Goal: Task Accomplishment & Management: Complete application form

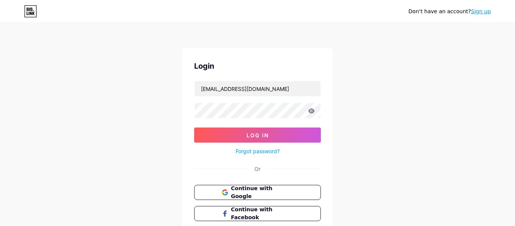
click at [481, 12] on link "Sign up" at bounding box center [481, 11] width 20 height 6
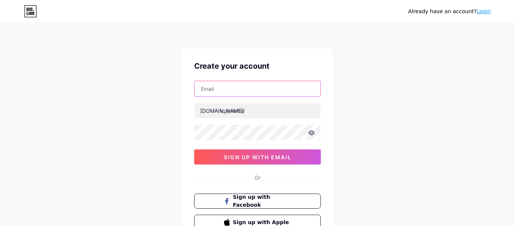
paste input "artmindgallery@outlook.com"
type input "artmindgallery@outlook.com"
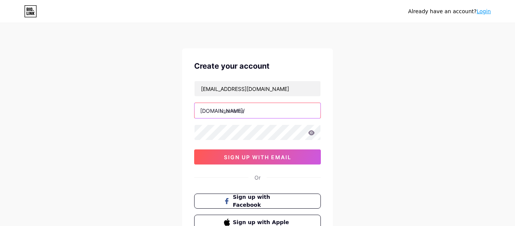
click at [230, 112] on input "text" at bounding box center [257, 110] width 126 height 15
paste input "pixelforgegaming"
type input "pixelforgegaming"
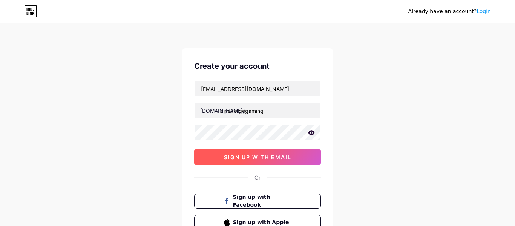
click at [246, 155] on span "sign up with email" at bounding box center [257, 157] width 67 height 6
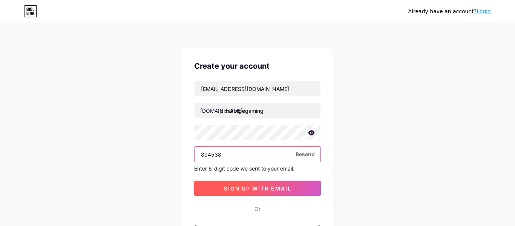
type input "894538"
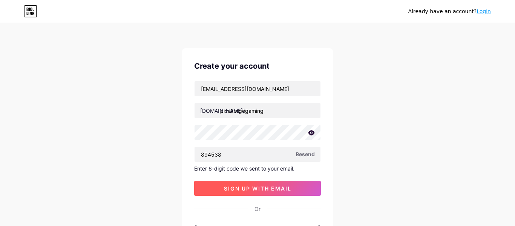
click at [245, 190] on span "sign up with email" at bounding box center [257, 188] width 67 height 6
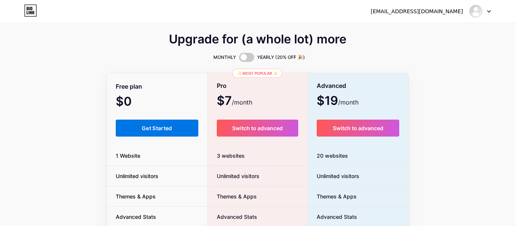
click at [150, 128] on span "Get Started" at bounding box center [157, 128] width 31 height 6
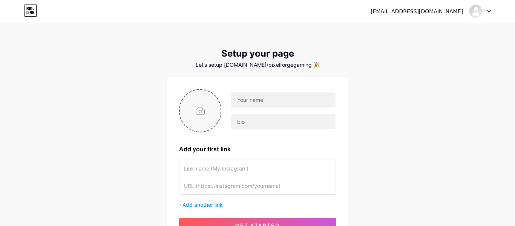
click at [198, 110] on input "file" at bounding box center [200, 111] width 41 height 42
type input "C:\fakepath\d20567d0bd91a22720c0de79b550d2c7.jpg"
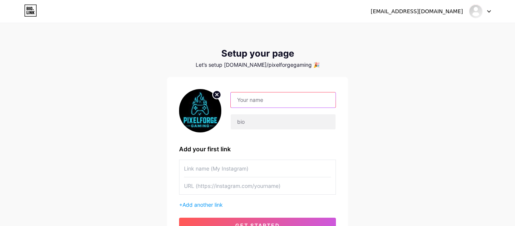
paste input "PixelForgeGaming"
type input "PixelForgeGaming"
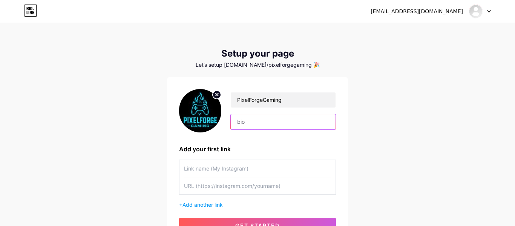
click at [241, 121] on input "text" at bounding box center [283, 121] width 105 height 15
paste input "🎮 Streamer setups, retro games & gear hacks. För gamers, samlare & creators som…"
type input "🎮 Streamer setups, retro games & gear hacks. För gamers, samlare & creators som…"
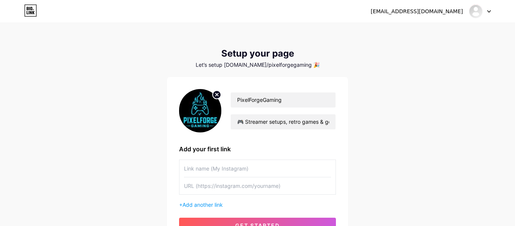
paste input "[URL][DOMAIN_NAME]"
type input "[URL][DOMAIN_NAME]"
paste input "GAMERETRO"
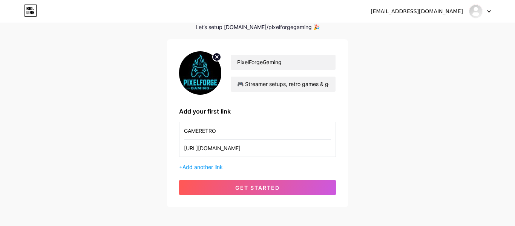
scroll to position [50, 0]
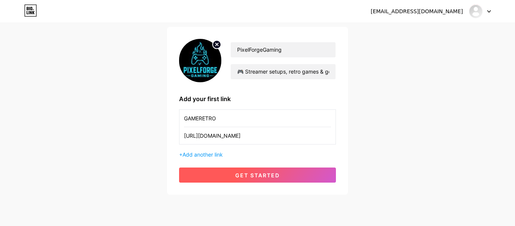
type input "GAMERETRO"
click at [258, 173] on span "get started" at bounding box center [257, 175] width 44 height 6
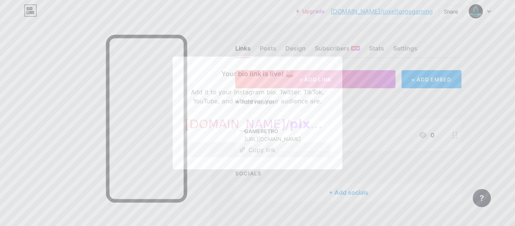
click at [263, 150] on button "Copy link" at bounding box center [257, 149] width 145 height 15
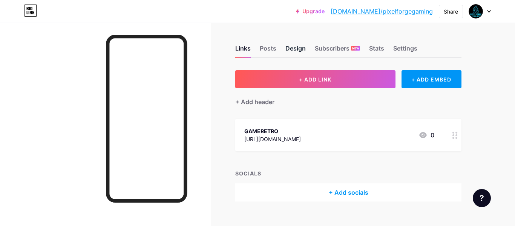
click at [296, 48] on div "Design" at bounding box center [295, 51] width 20 height 14
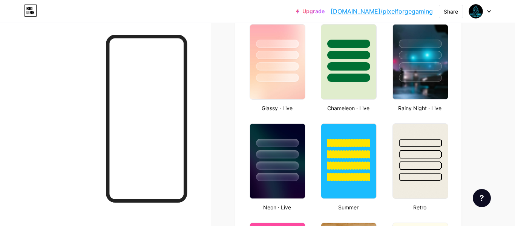
scroll to position [396, 0]
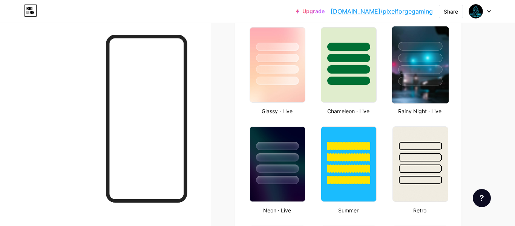
click at [428, 71] on div at bounding box center [420, 69] width 44 height 9
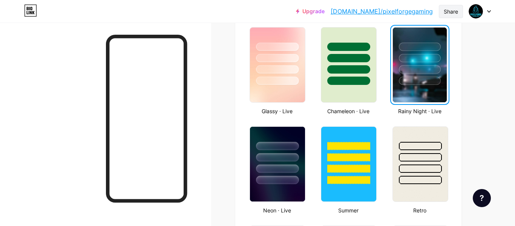
click at [444, 10] on div "Share" at bounding box center [450, 12] width 14 height 8
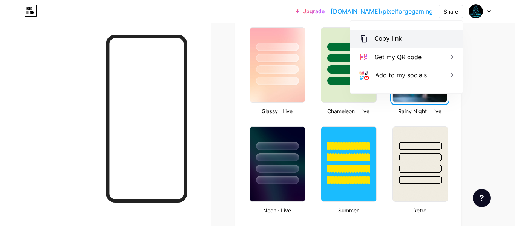
click at [388, 38] on div "Copy link" at bounding box center [388, 38] width 28 height 9
click at [384, 38] on div "Copy link" at bounding box center [388, 38] width 28 height 9
